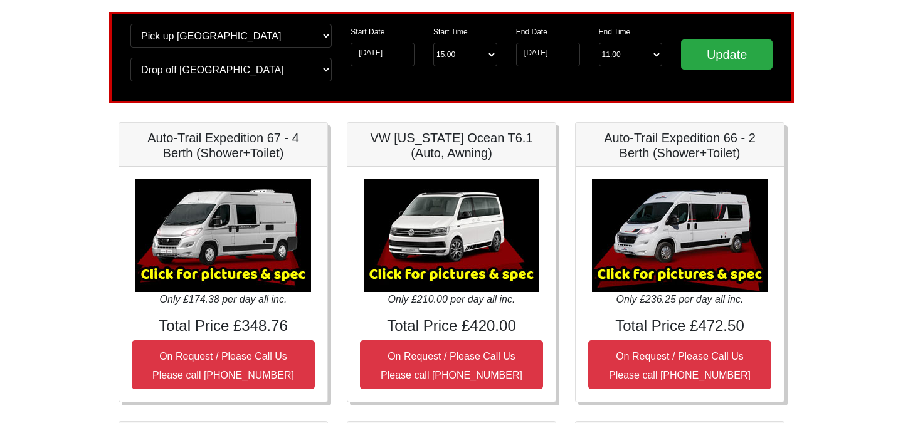
scroll to position [85, 0]
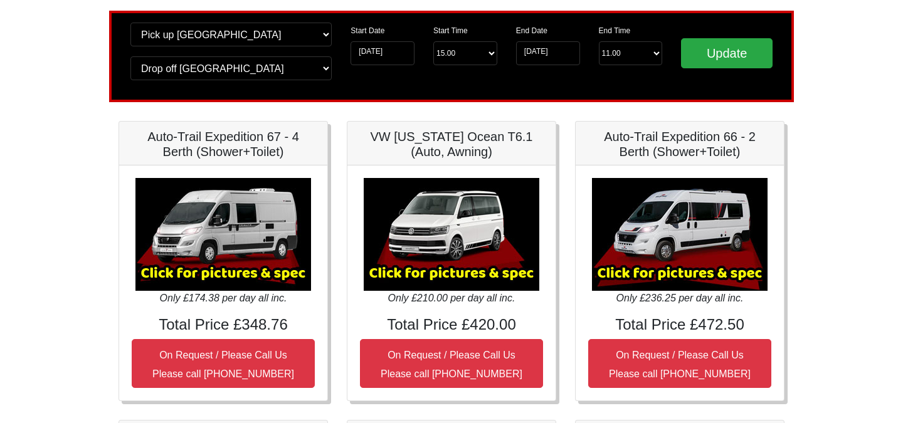
click at [221, 205] on img at bounding box center [222, 234] width 175 height 113
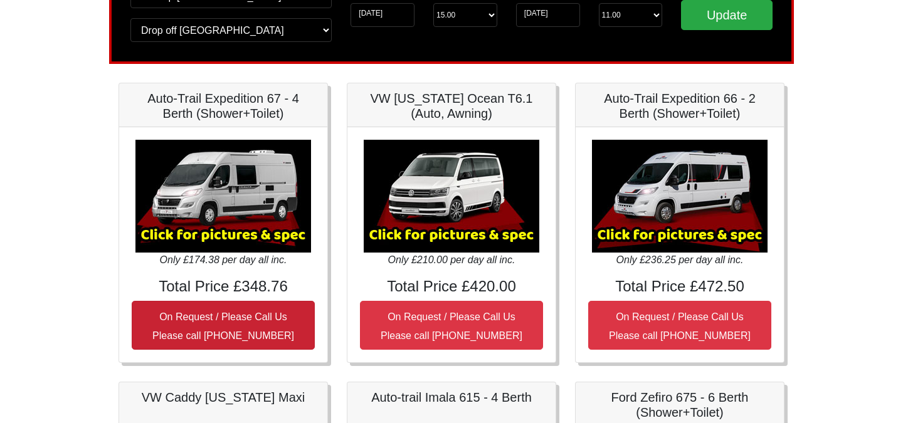
scroll to position [124, 0]
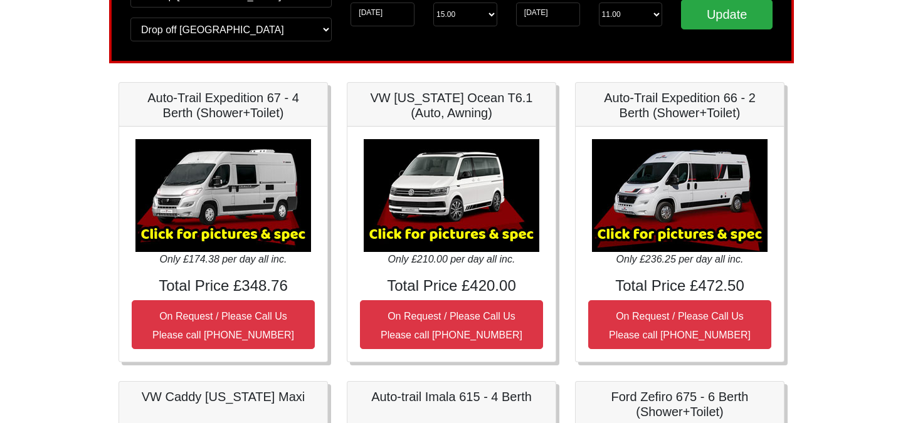
click at [224, 214] on img at bounding box center [222, 195] width 175 height 113
click at [219, 152] on img at bounding box center [222, 195] width 175 height 113
click at [225, 153] on img at bounding box center [222, 195] width 175 height 113
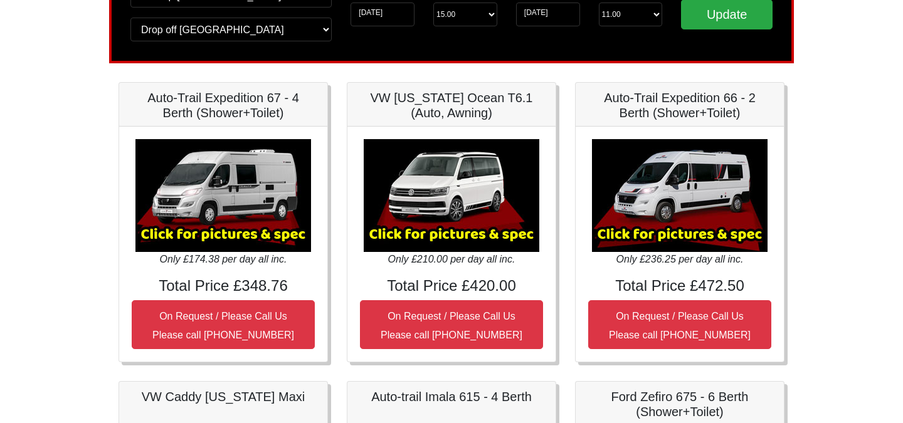
click at [225, 153] on img at bounding box center [222, 195] width 175 height 113
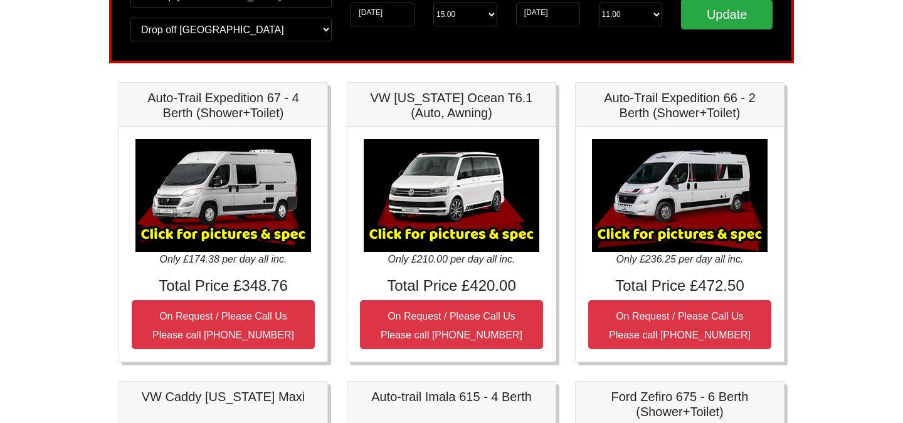
click at [225, 153] on img at bounding box center [222, 195] width 175 height 113
